Goal: Information Seeking & Learning: Find specific fact

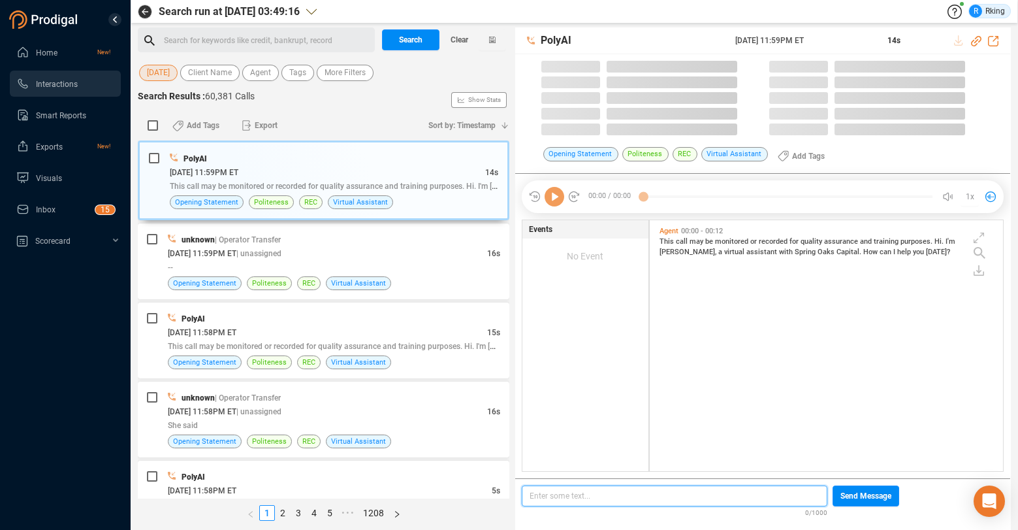
scroll to position [250, 348]
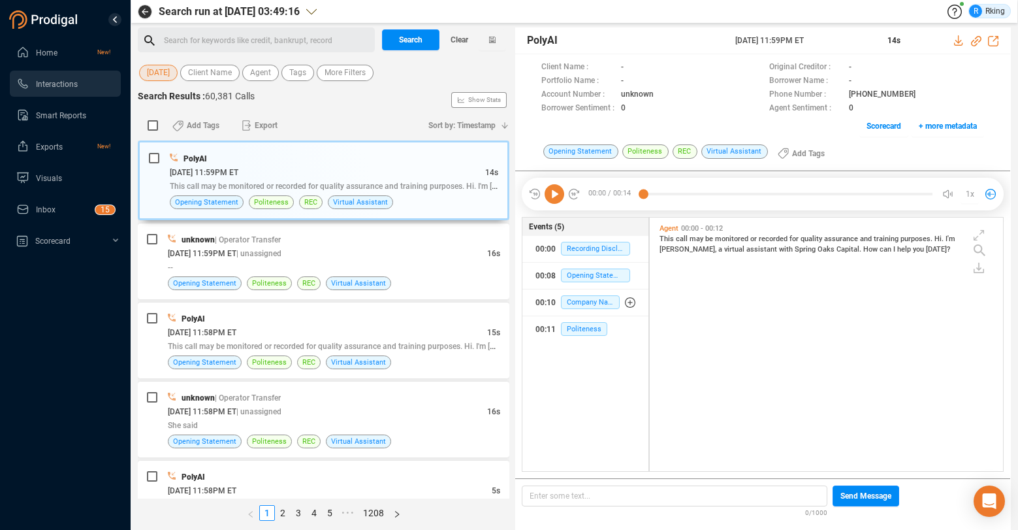
click at [169, 71] on span "[DATE]" at bounding box center [158, 73] width 23 height 16
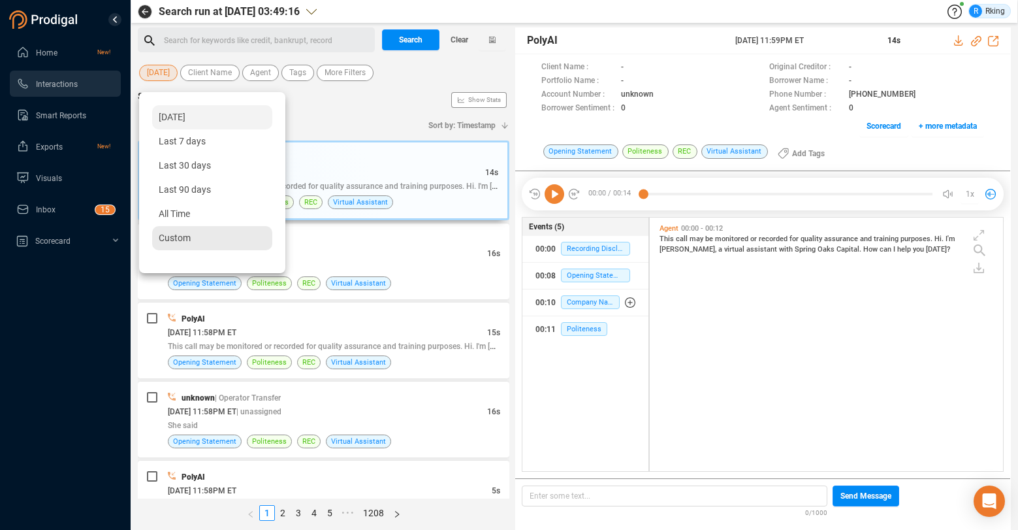
click at [178, 237] on span "Custom" at bounding box center [175, 238] width 32 height 10
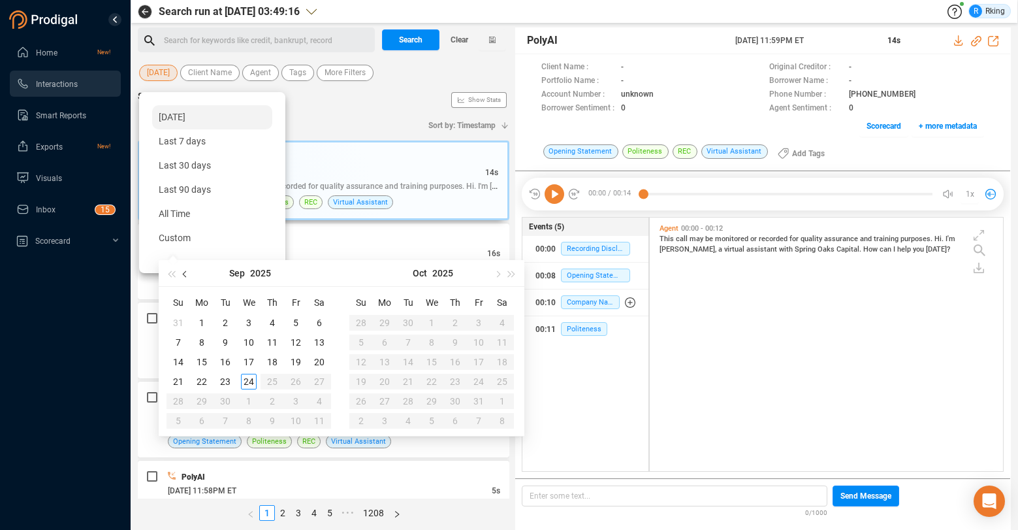
click at [187, 273] on span "button" at bounding box center [186, 273] width 7 height 7
click at [186, 272] on span "button" at bounding box center [186, 273] width 7 height 7
type input "[DATE]"
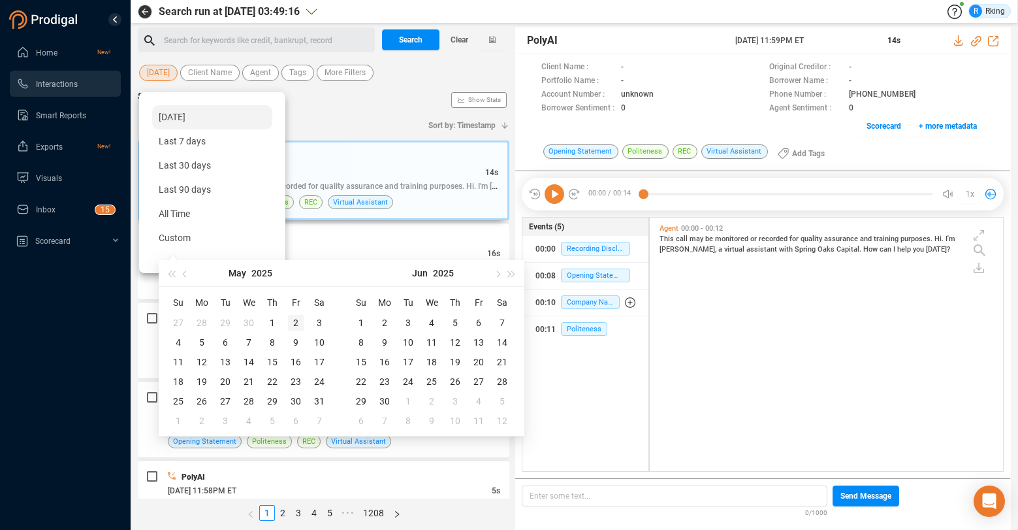
click at [295, 322] on div "2" at bounding box center [296, 323] width 16 height 16
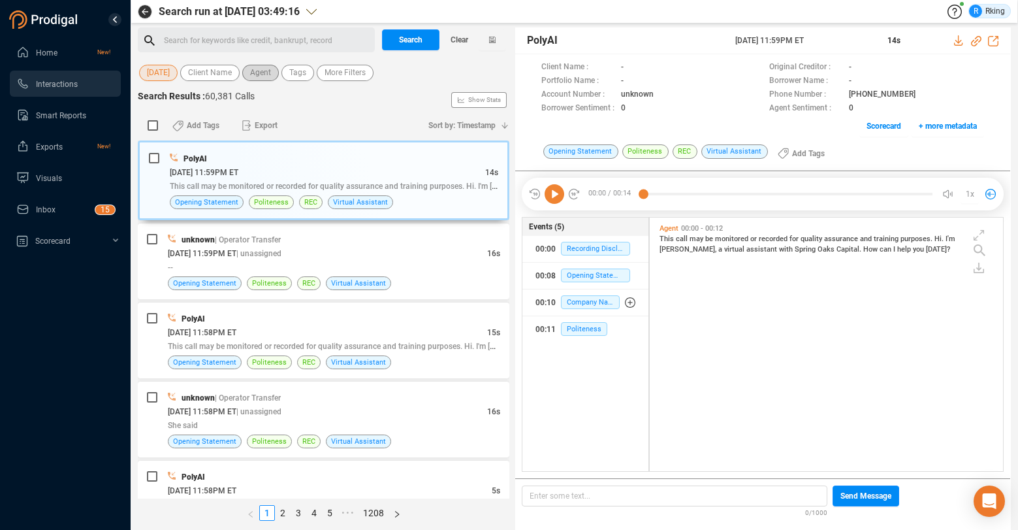
click at [263, 74] on span "Agent" at bounding box center [260, 73] width 21 height 16
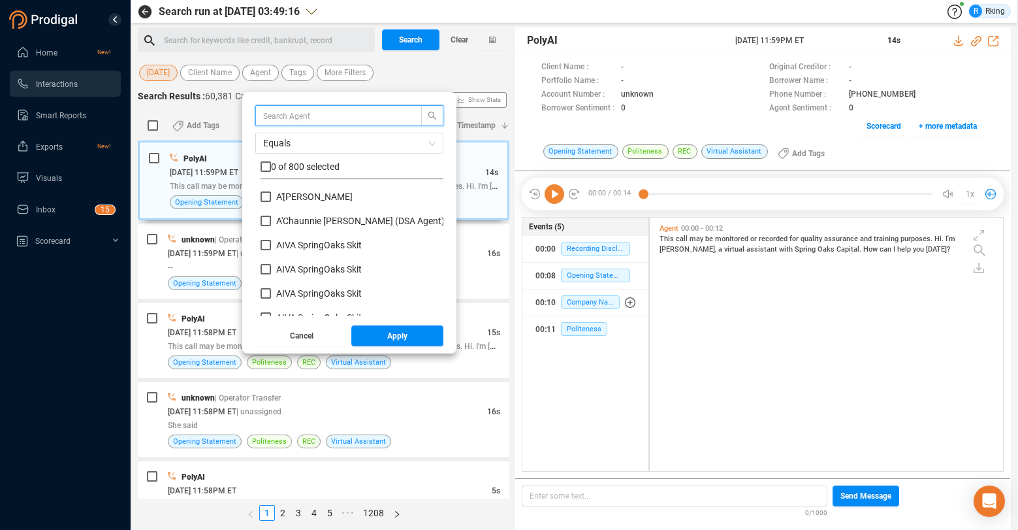
scroll to position [122, 176]
click at [293, 116] on input "text" at bounding box center [332, 115] width 138 height 14
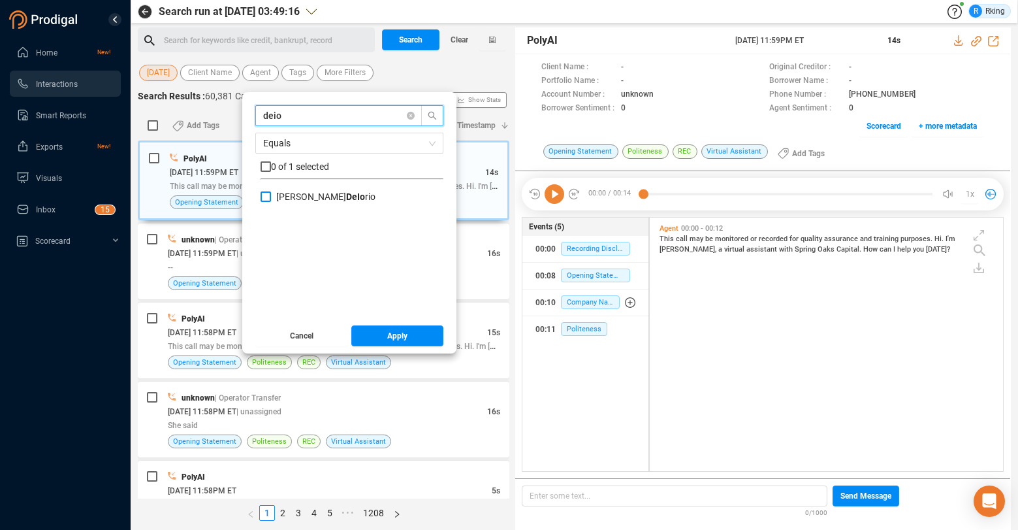
type input "deio"
click at [268, 195] on input "[PERSON_NAME] rio" at bounding box center [266, 196] width 10 height 10
checkbox input "true"
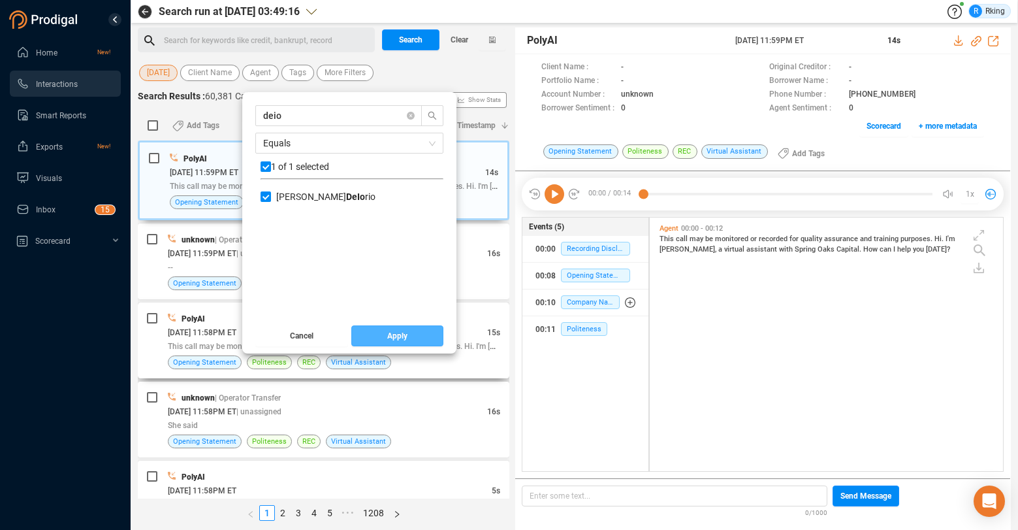
click at [383, 331] on button "Apply" at bounding box center [397, 335] width 93 height 21
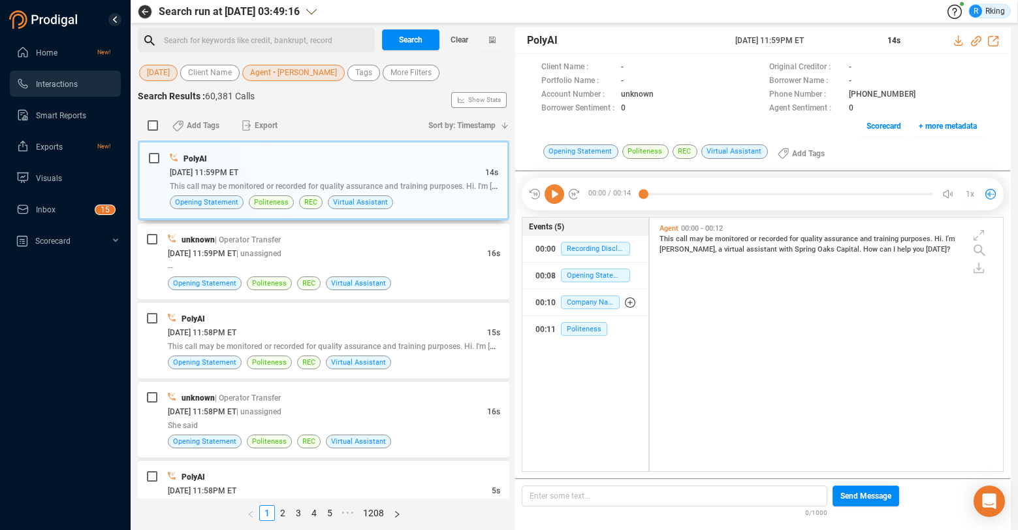
click at [266, 44] on div "Search for keywords like credit, bankrupt, record ﻿" at bounding box center [267, 41] width 207 height 20
click at [414, 39] on span "Search" at bounding box center [411, 39] width 24 height 21
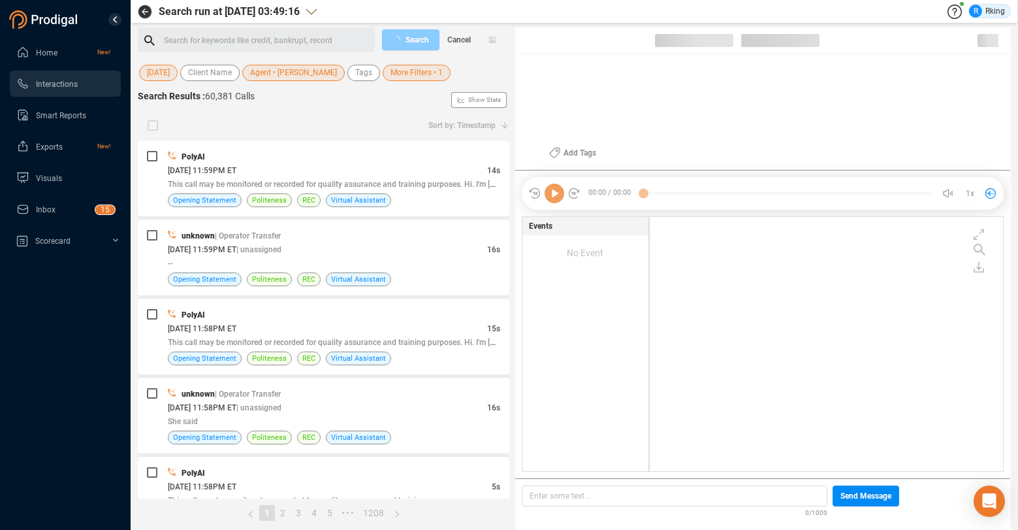
scroll to position [251, 348]
checkbox input "true"
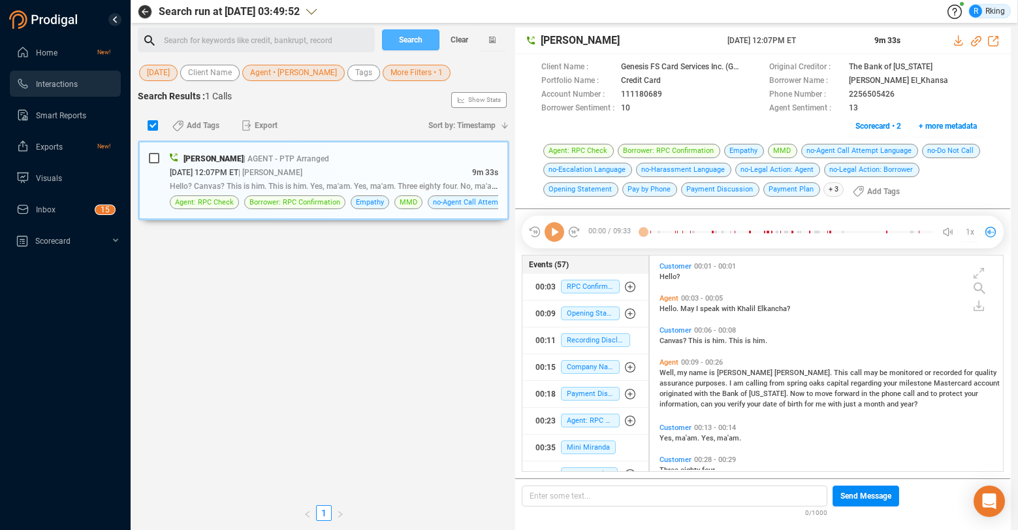
scroll to position [212, 348]
click at [974, 304] on icon at bounding box center [979, 306] width 10 height 10
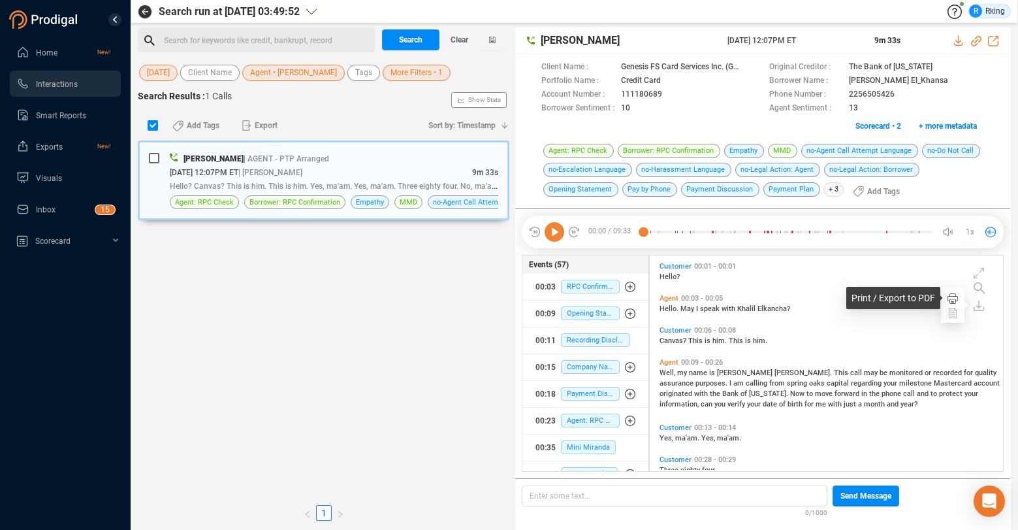
click at [955, 297] on icon at bounding box center [953, 298] width 10 height 10
click at [164, 74] on span "[DATE]" at bounding box center [158, 73] width 23 height 16
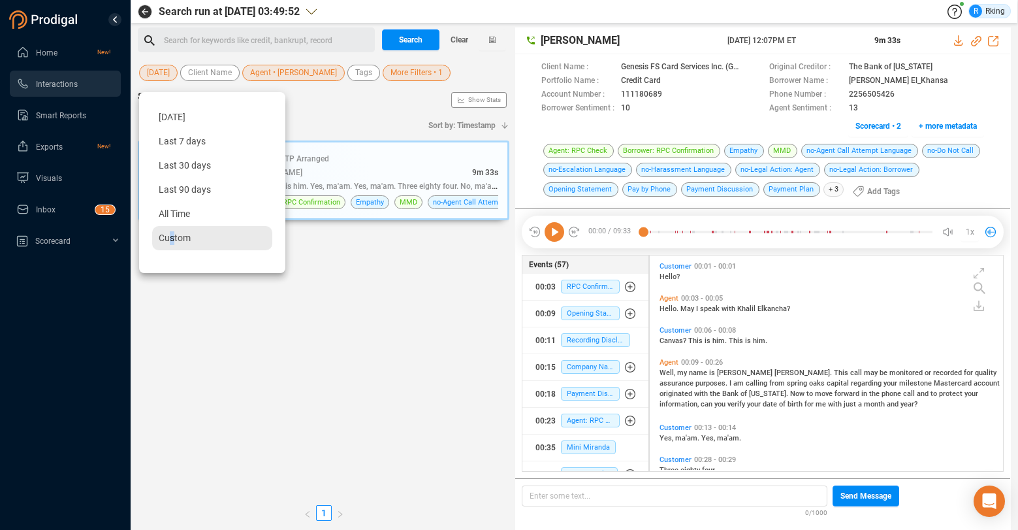
click at [173, 242] on span "Custom" at bounding box center [175, 238] width 32 height 10
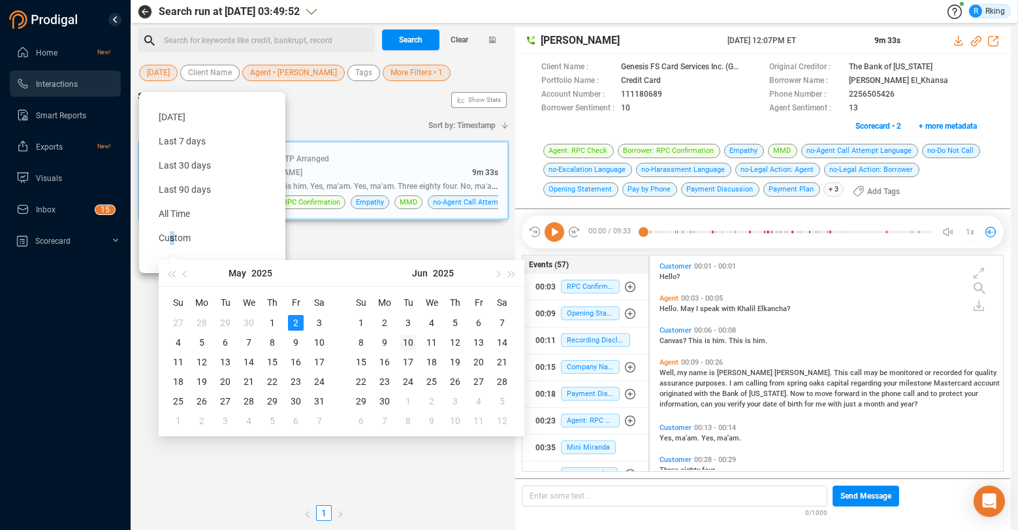
type input "[DATE]"
click at [410, 343] on div "10" at bounding box center [408, 342] width 16 height 16
type input "[DATE]"
click at [409, 344] on div "10" at bounding box center [408, 342] width 16 height 16
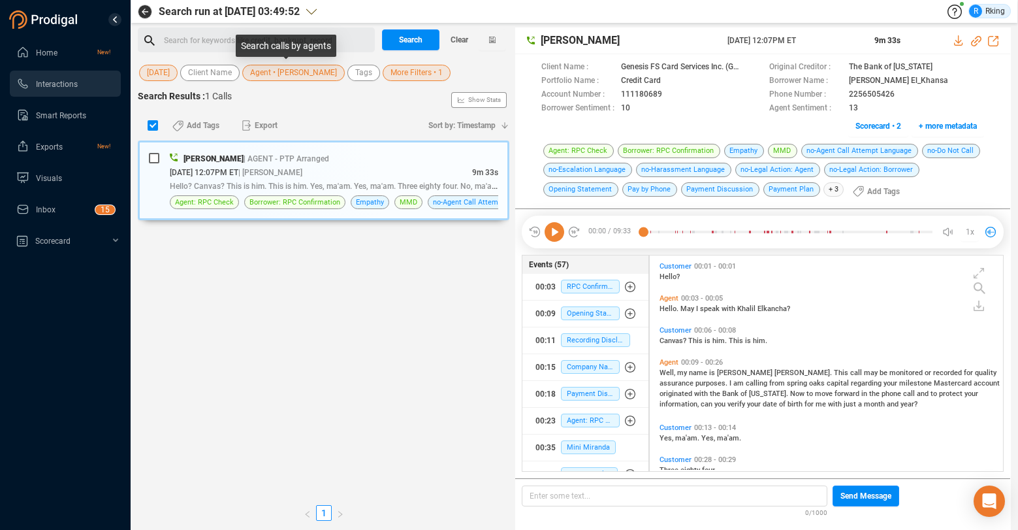
click at [311, 74] on span "Agent • [PERSON_NAME]" at bounding box center [293, 73] width 87 height 16
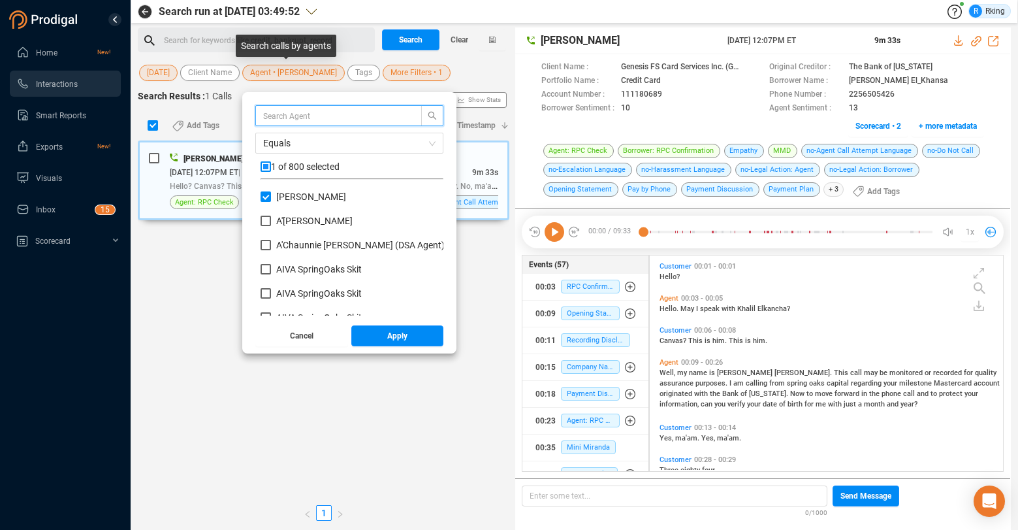
scroll to position [122, 176]
click at [270, 194] on input "[PERSON_NAME]" at bounding box center [266, 196] width 10 height 10
checkbox input "false"
click at [282, 116] on input "text" at bounding box center [332, 115] width 138 height 14
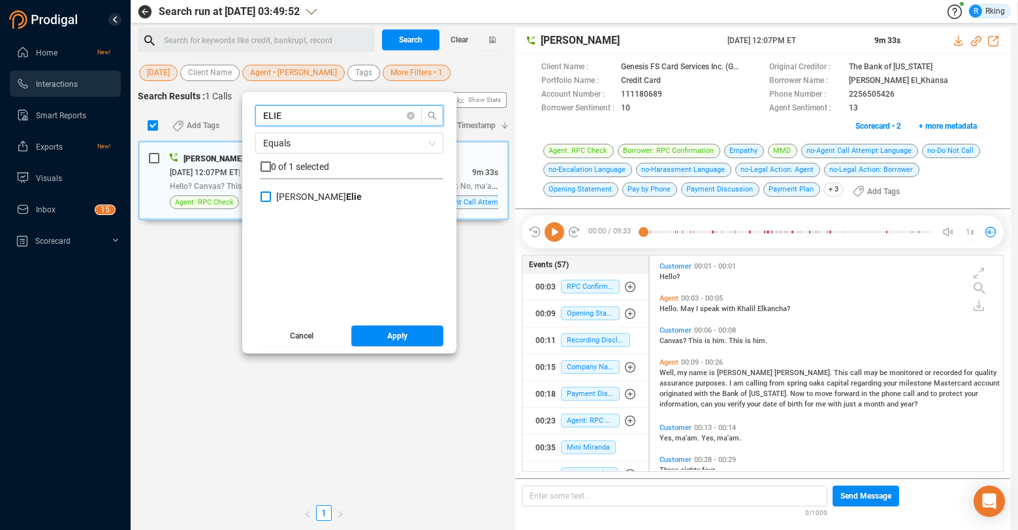
type input "ELIE"
click at [267, 194] on input "[PERSON_NAME]" at bounding box center [266, 196] width 10 height 10
checkbox input "true"
click at [401, 336] on span "Apply" at bounding box center [397, 335] width 20 height 21
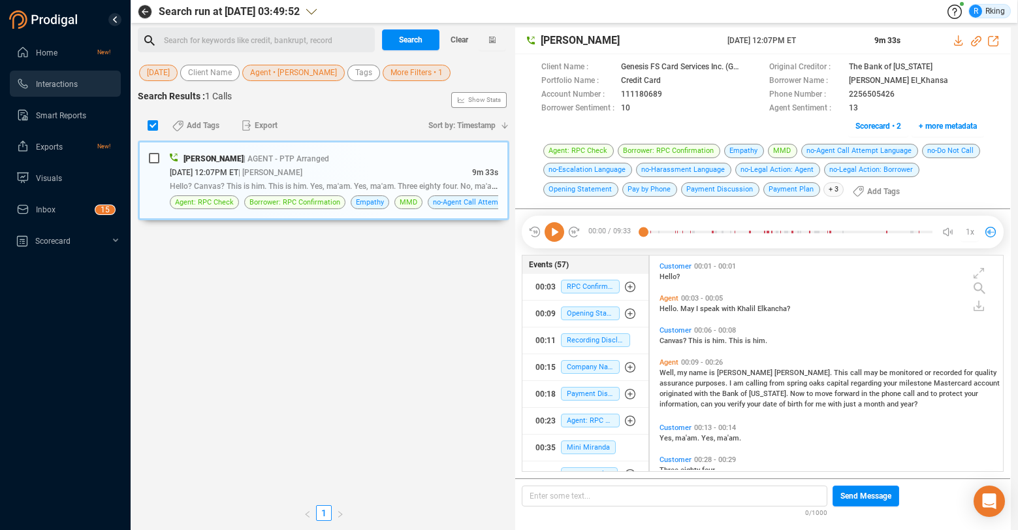
click at [415, 73] on span "More Filters • 1" at bounding box center [417, 73] width 52 height 16
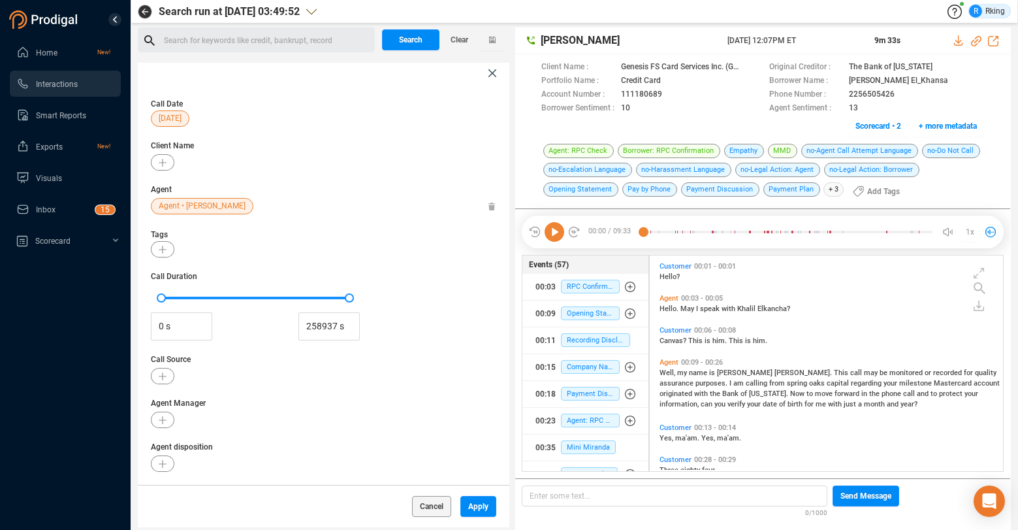
scroll to position [389, 0]
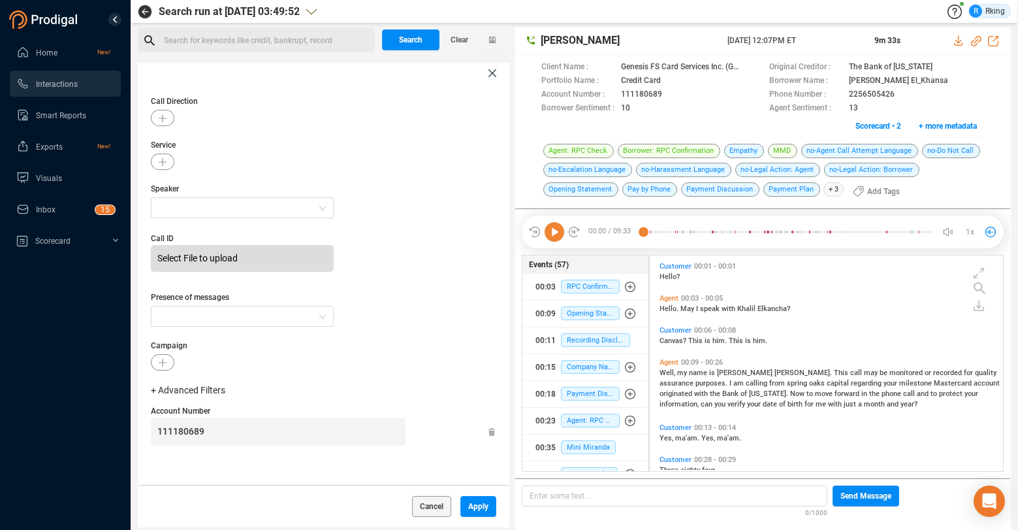
click at [487, 436] on div "111180689" at bounding box center [324, 431] width 346 height 28
click at [489, 431] on icon at bounding box center [492, 432] width 7 height 8
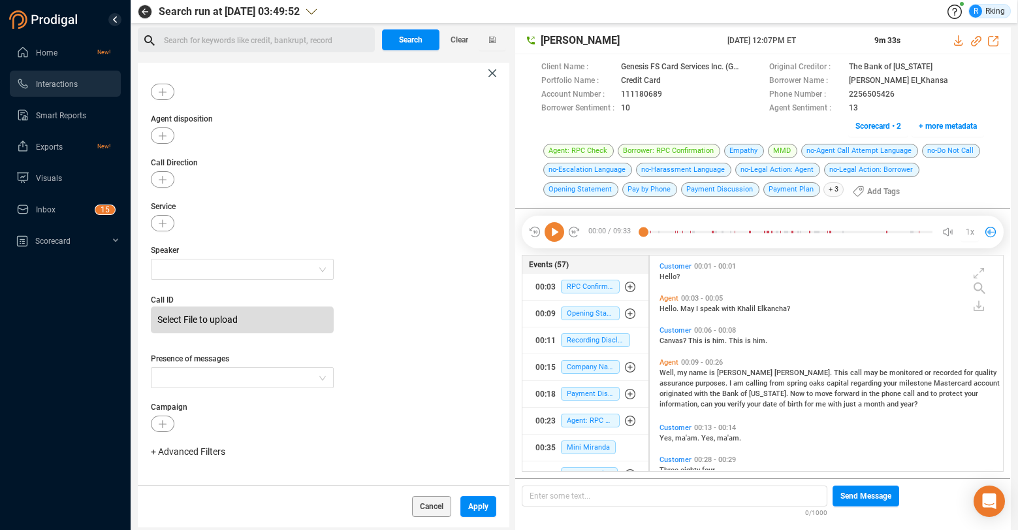
scroll to position [328, 0]
click at [250, 38] on div "Search for keywords like credit, bankrupt, record ﻿" at bounding box center [267, 41] width 207 height 20
click at [485, 502] on span "Apply" at bounding box center [478, 506] width 20 height 21
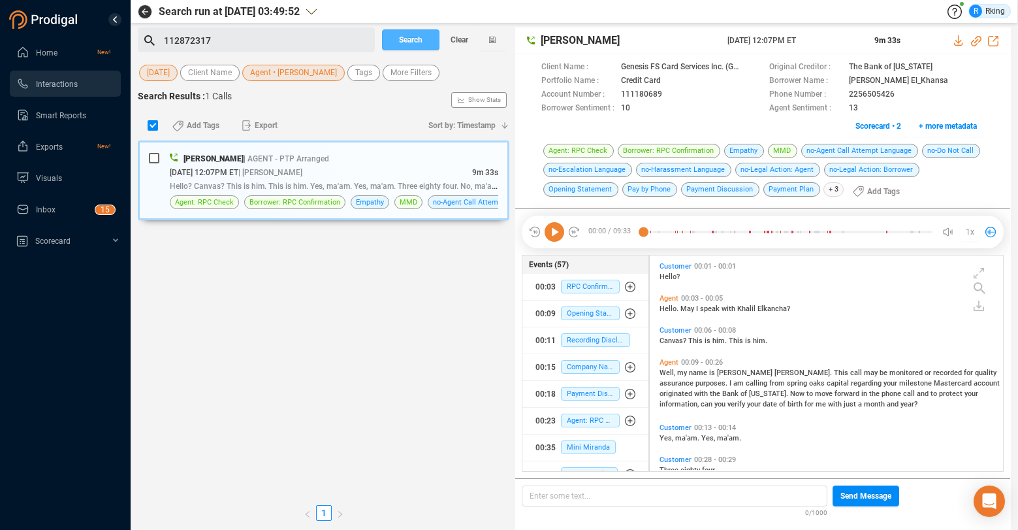
click at [402, 39] on span "Search" at bounding box center [411, 39] width 24 height 21
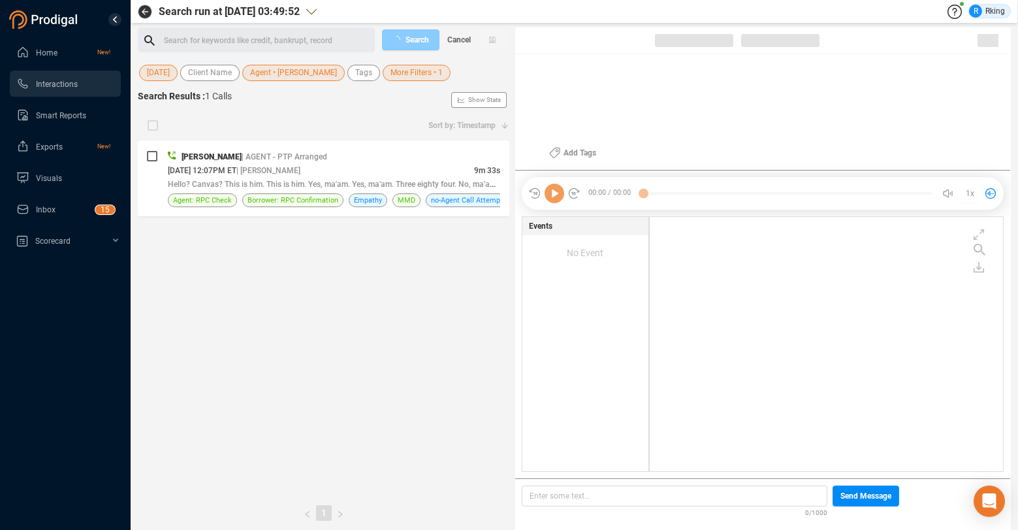
scroll to position [251, 348]
checkbox input "true"
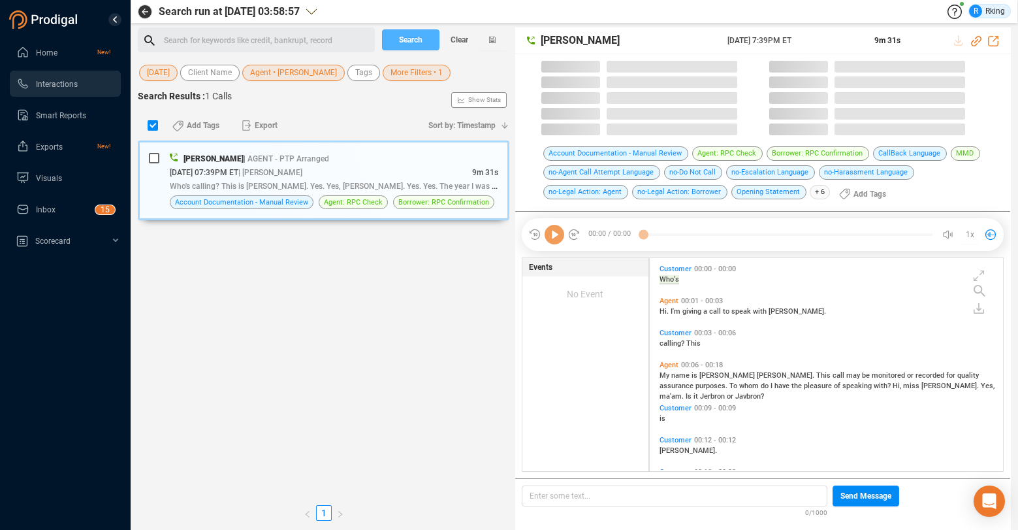
scroll to position [212, 348]
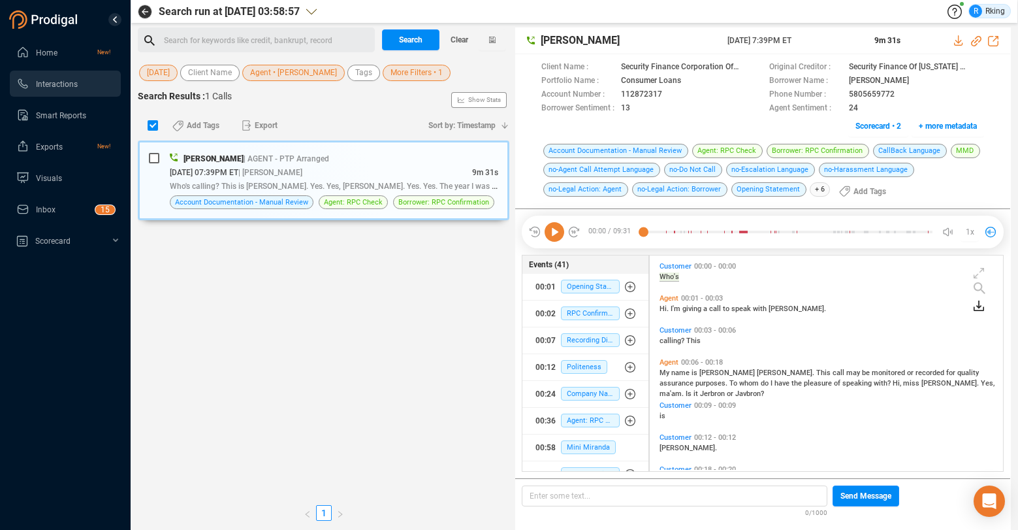
click at [979, 306] on icon at bounding box center [979, 306] width 10 height 10
click at [955, 294] on icon at bounding box center [953, 298] width 10 height 10
click at [919, 72] on span "Logout" at bounding box center [926, 75] width 29 height 10
